Goal: Transaction & Acquisition: Purchase product/service

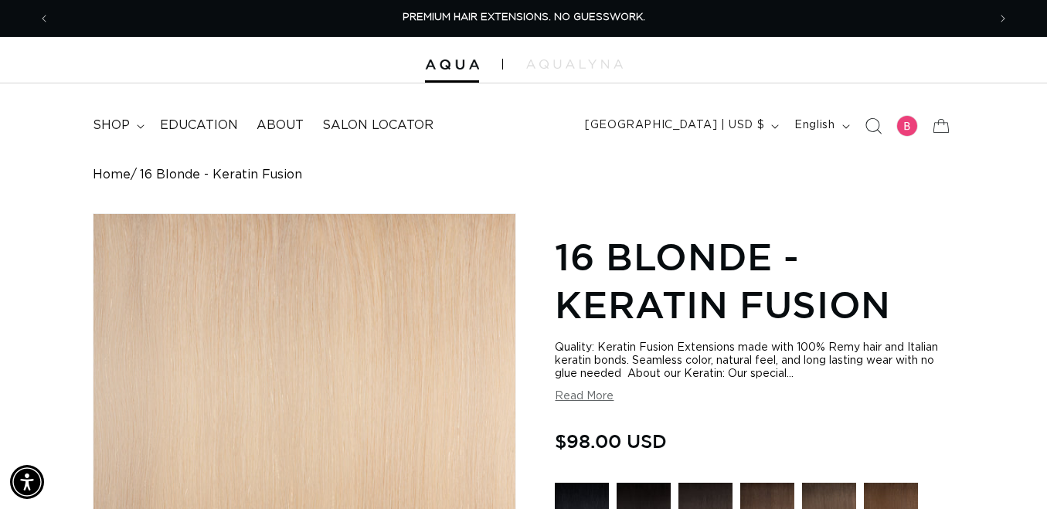
click at [871, 128] on icon "Search" at bounding box center [873, 125] width 16 height 16
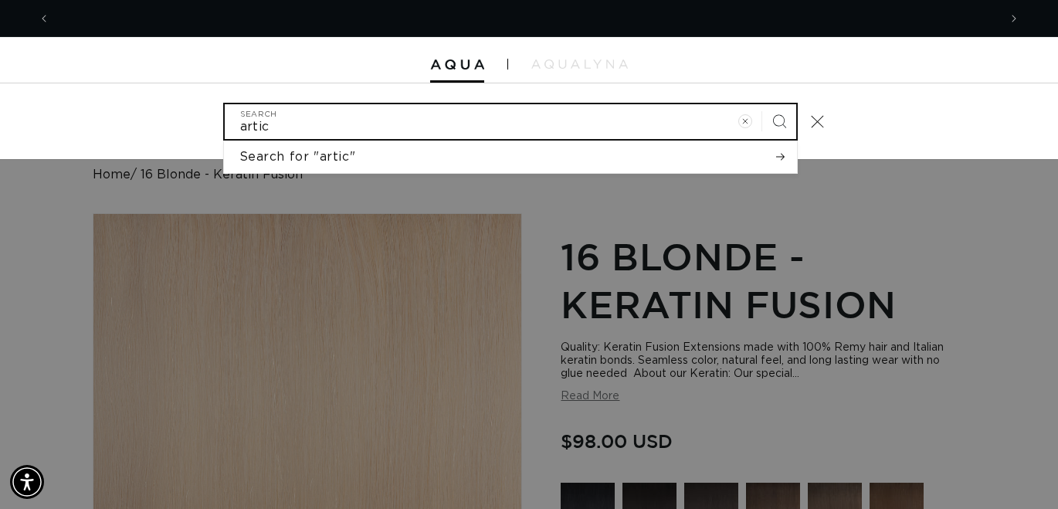
scroll to position [0, 1897]
type input "artic"
click at [763, 104] on button "Search" at bounding box center [780, 121] width 34 height 34
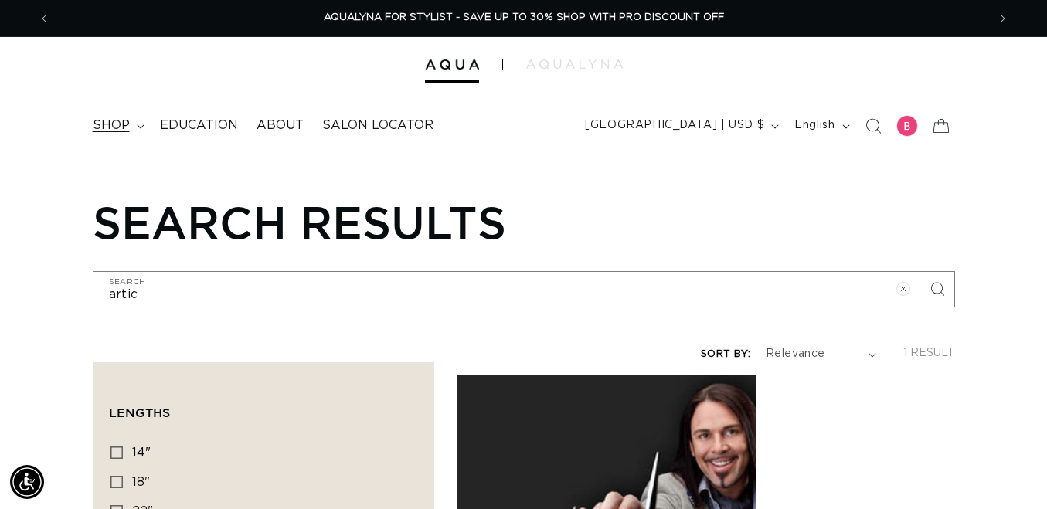
click at [121, 124] on span "shop" at bounding box center [111, 125] width 37 height 16
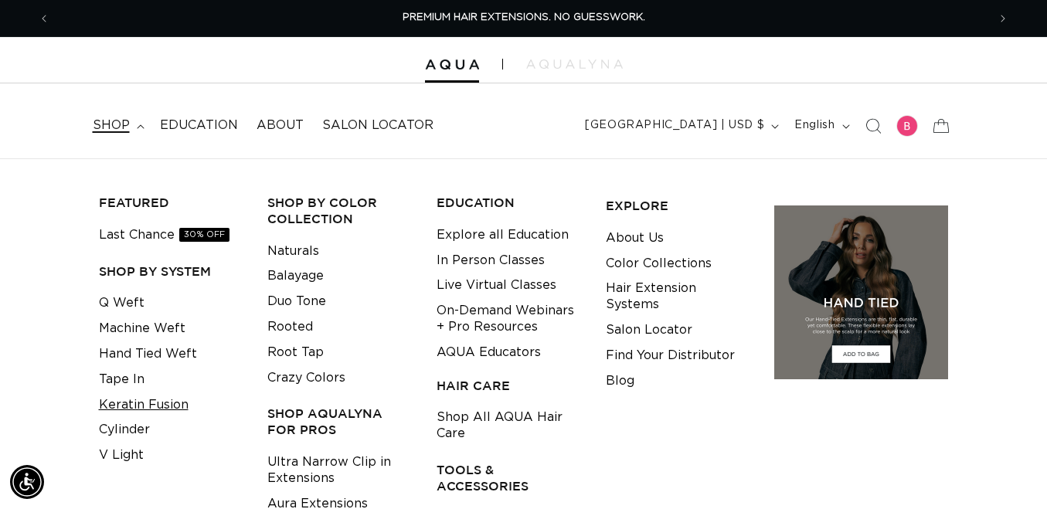
click at [153, 398] on link "Keratin Fusion" at bounding box center [144, 404] width 90 height 25
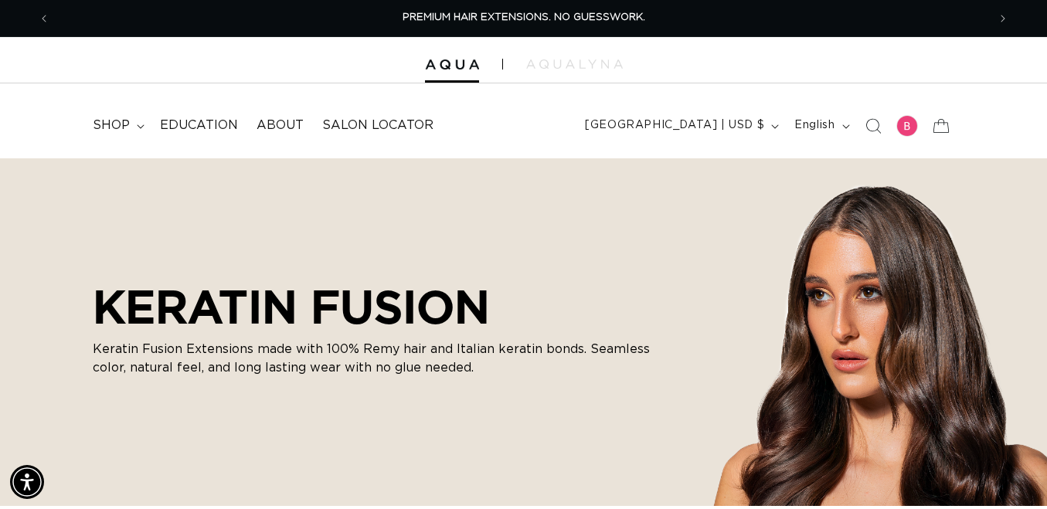
click at [868, 127] on icon "Search" at bounding box center [872, 125] width 15 height 15
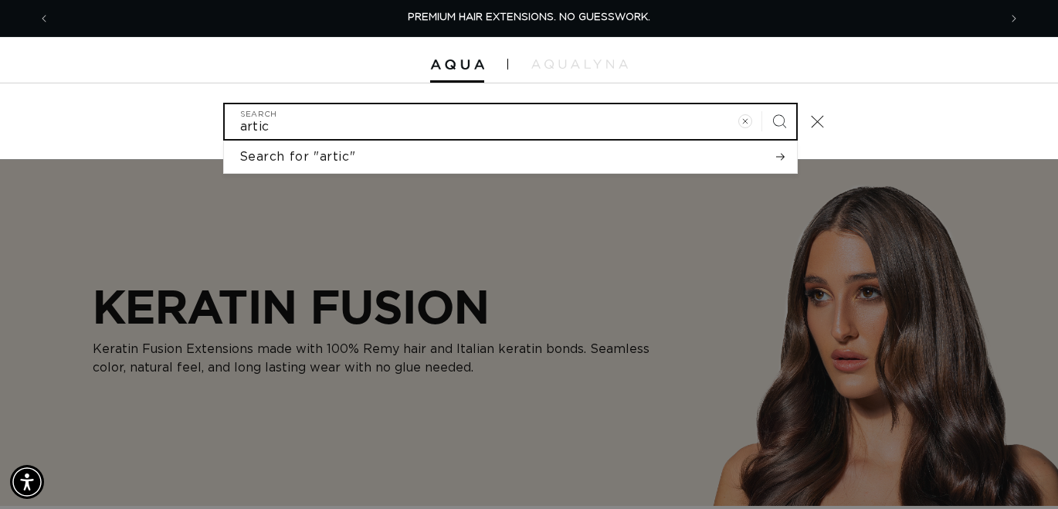
type input "artic"
click at [763, 104] on button "Search" at bounding box center [780, 121] width 34 height 34
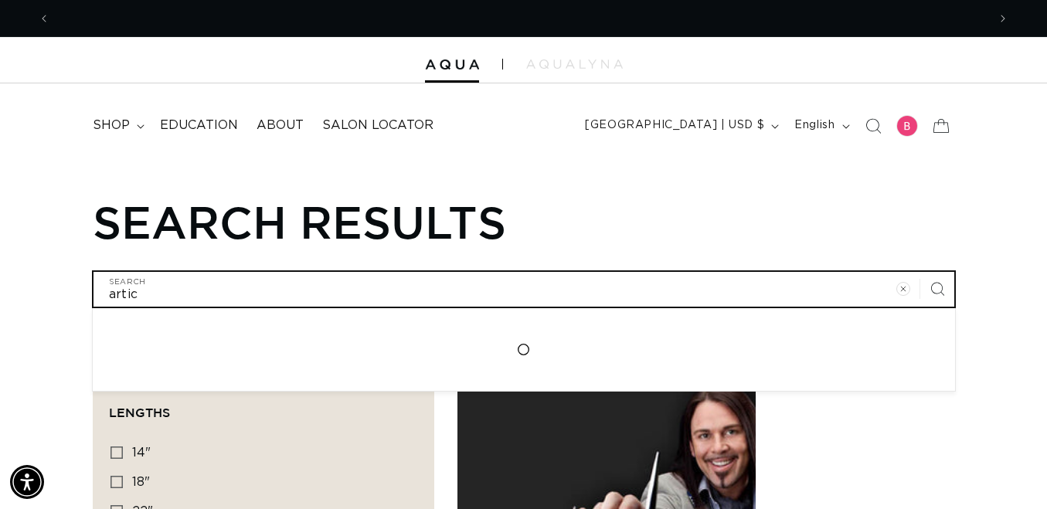
click at [253, 298] on input "artic" at bounding box center [523, 289] width 861 height 35
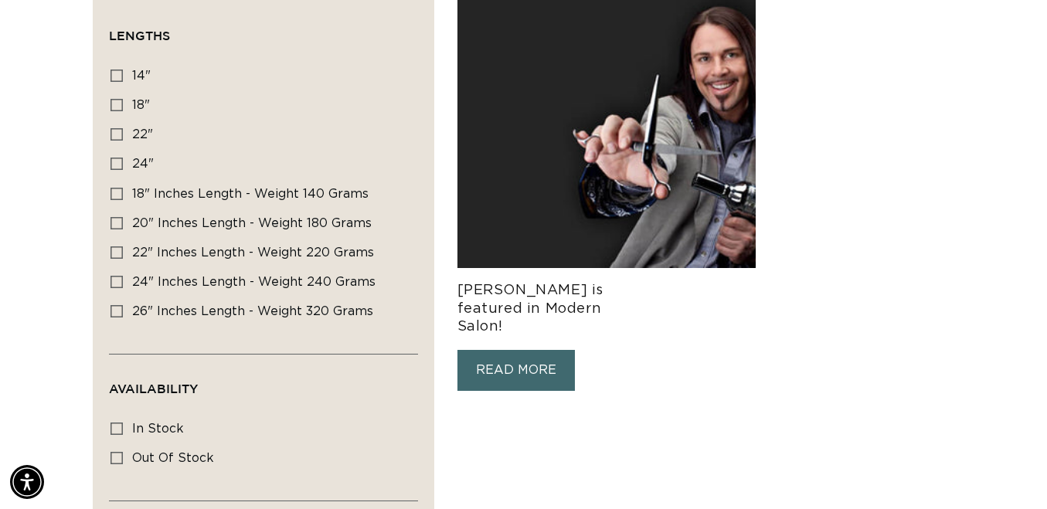
scroll to position [77, 0]
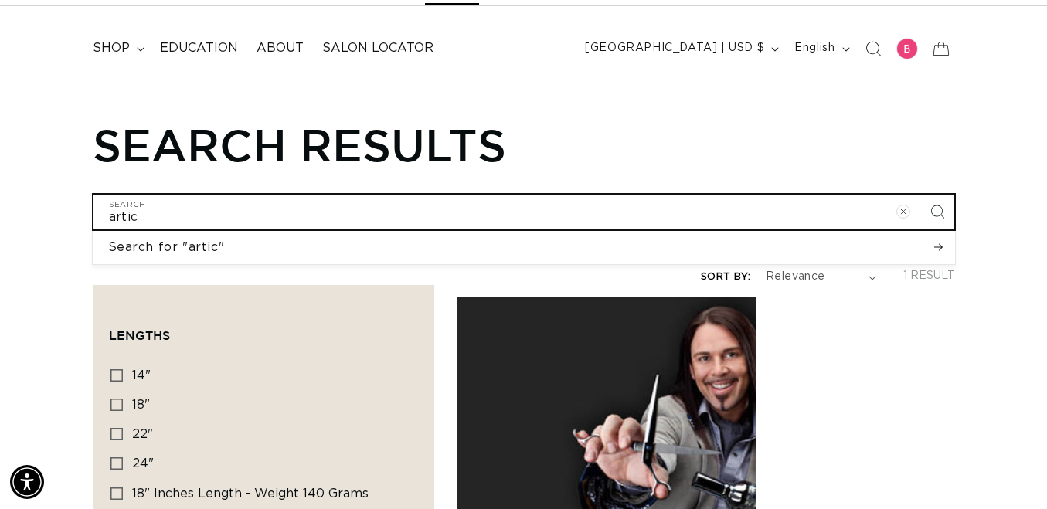
click at [232, 212] on input "artic" at bounding box center [523, 212] width 861 height 35
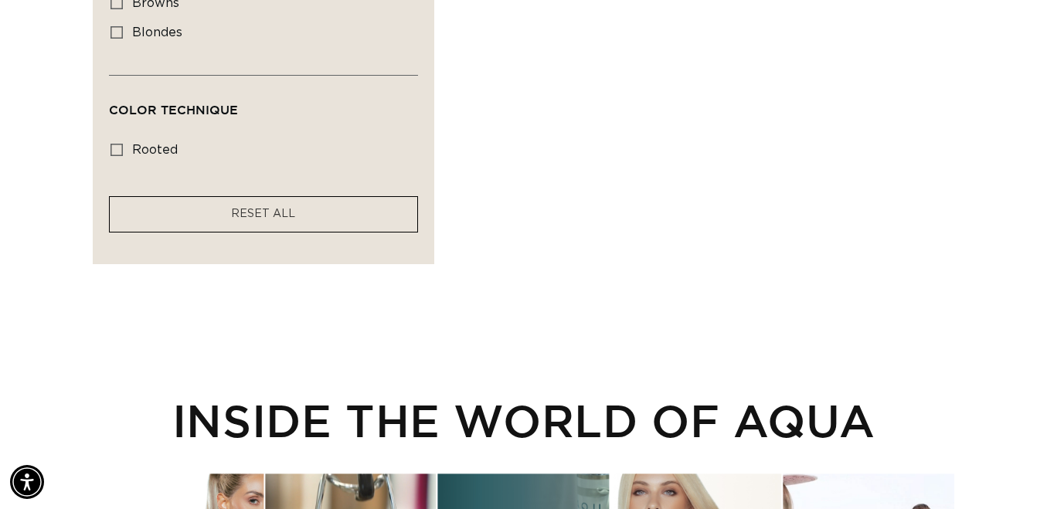
scroll to position [0, 937]
click at [110, 19] on div "Color Shades browns browns (10 products) blondes blondes (10 products)" at bounding box center [263, 30] width 309 height 90
click at [115, 26] on icon at bounding box center [116, 32] width 12 height 12
click at [115, 26] on input "blondes blondes (10 products)" at bounding box center [116, 32] width 12 height 12
checkbox input "true"
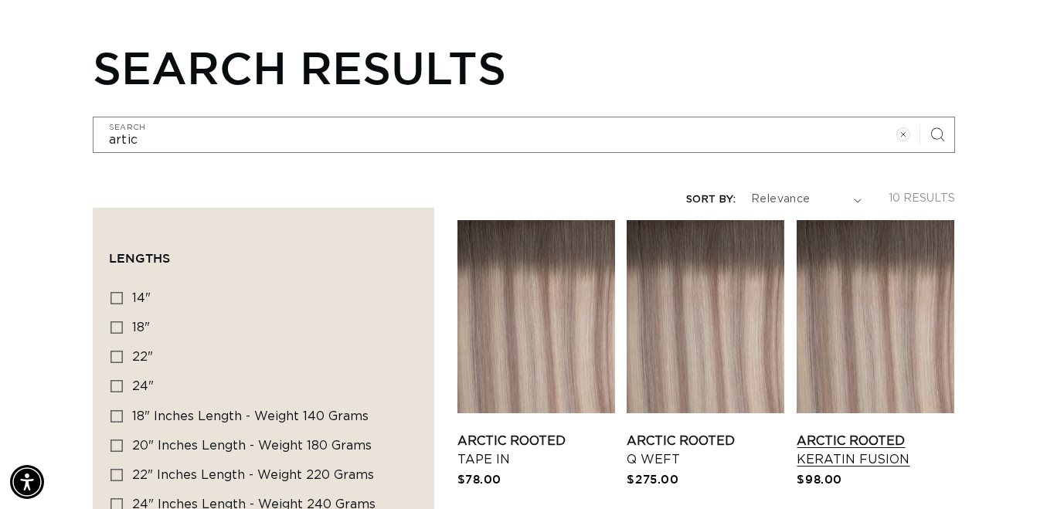
scroll to position [310, 0]
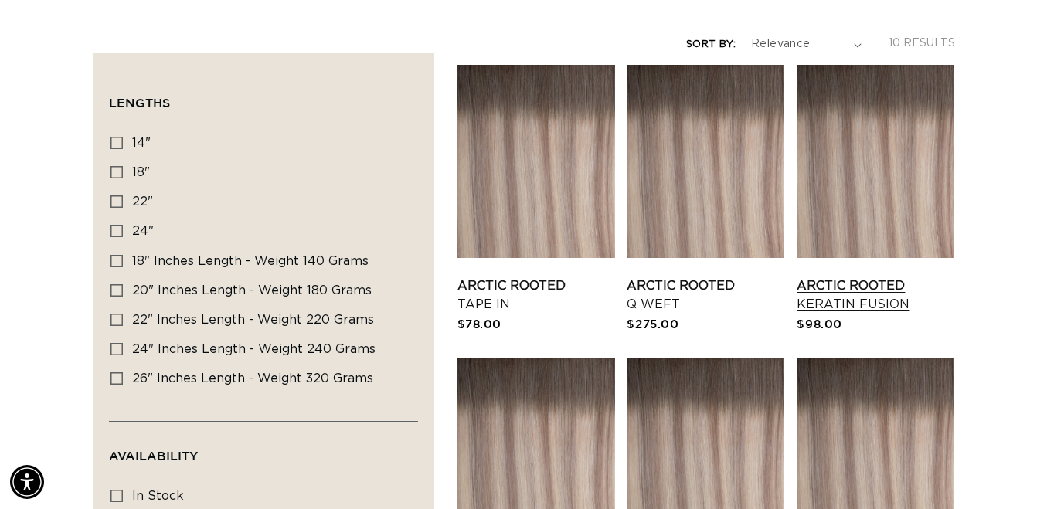
click at [877, 277] on link "Arctic Rooted Keratin Fusion" at bounding box center [876, 295] width 158 height 37
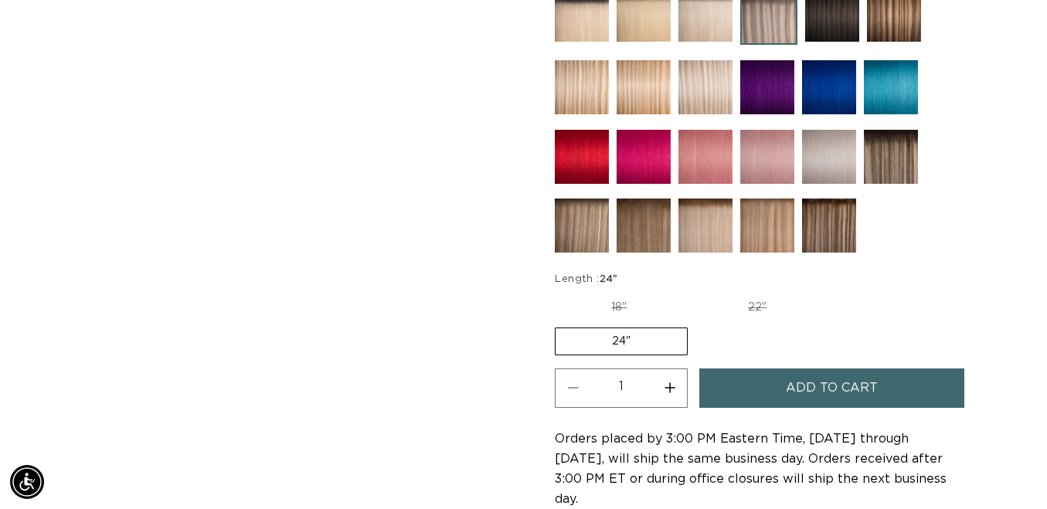
click at [636, 341] on label "24" Variant sold out or unavailable" at bounding box center [621, 342] width 133 height 28
click at [831, 292] on input "24" Variant sold out or unavailable" at bounding box center [831, 291] width 1 height 1
